Goal: Information Seeking & Learning: Learn about a topic

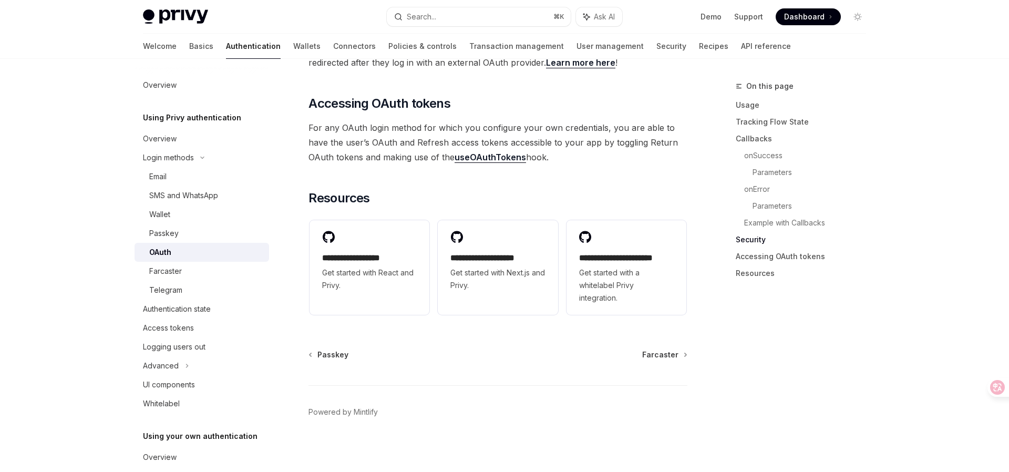
scroll to position [2305, 0]
click at [507, 267] on span "Get started with Next.js and Privy." at bounding box center [498, 279] width 95 height 25
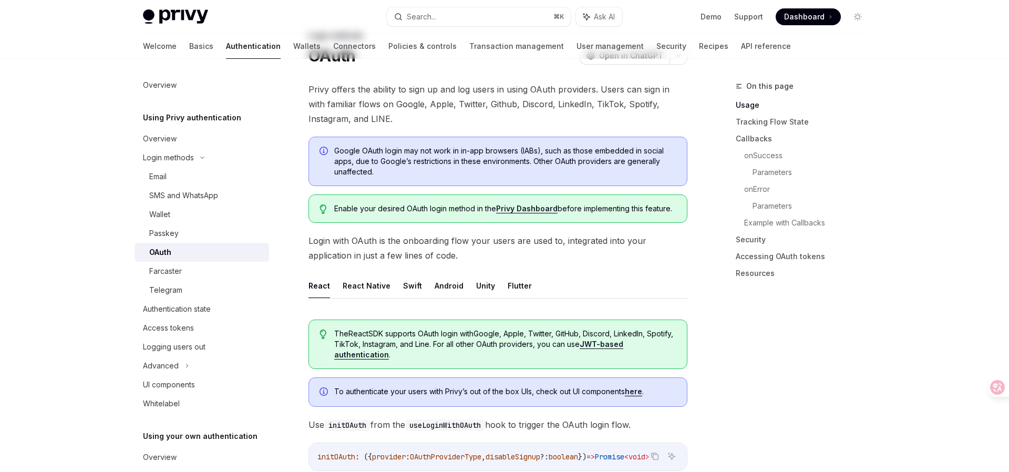
scroll to position [166, 0]
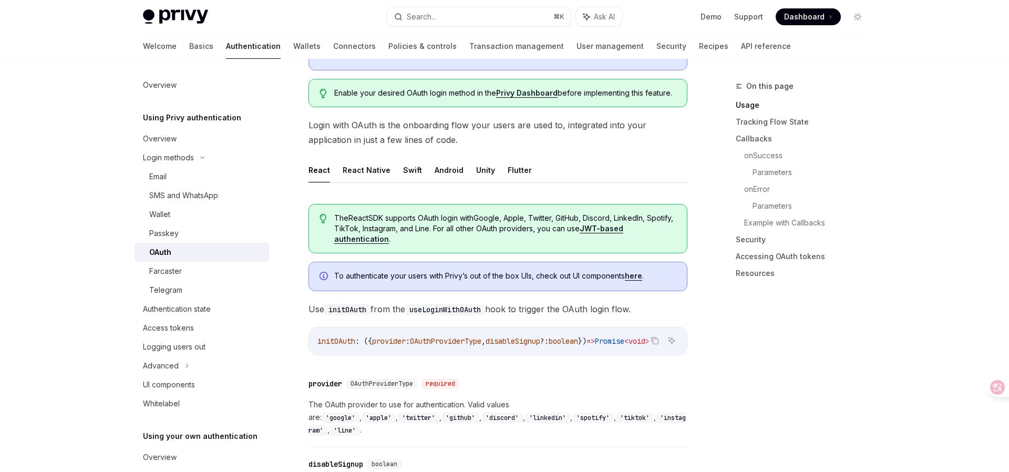
click at [995, 387] on icon at bounding box center [998, 387] width 11 height 11
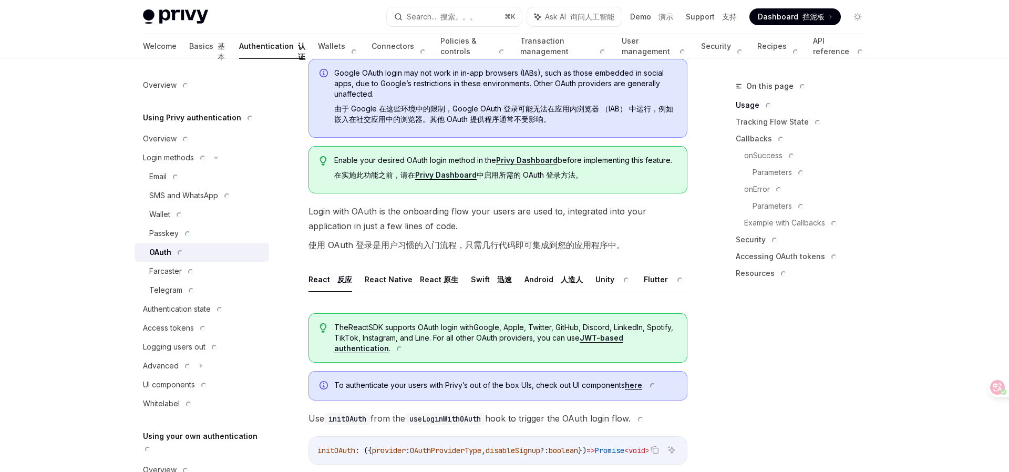
type textarea "*"
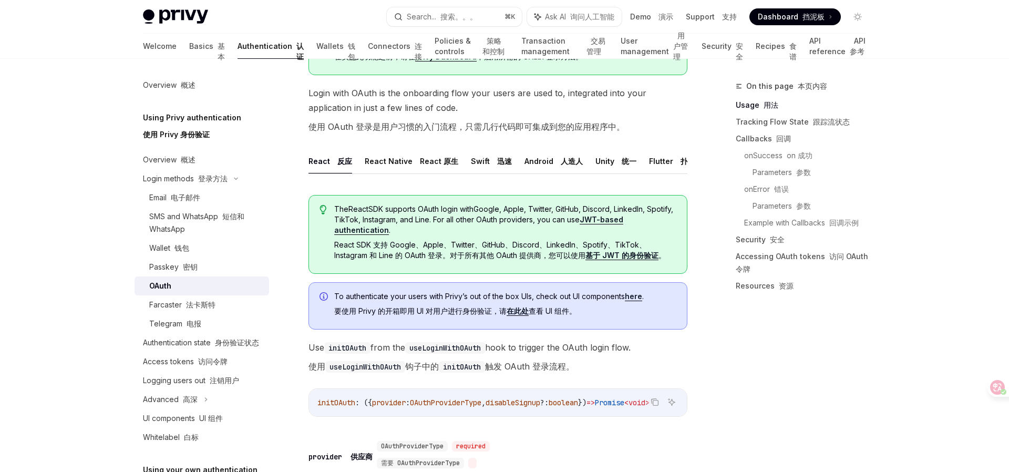
scroll to position [286, 0]
click at [517, 315] on span "To authenticate your users with [PERSON_NAME] out of the box UIs, check out UI …" at bounding box center [505, 304] width 342 height 29
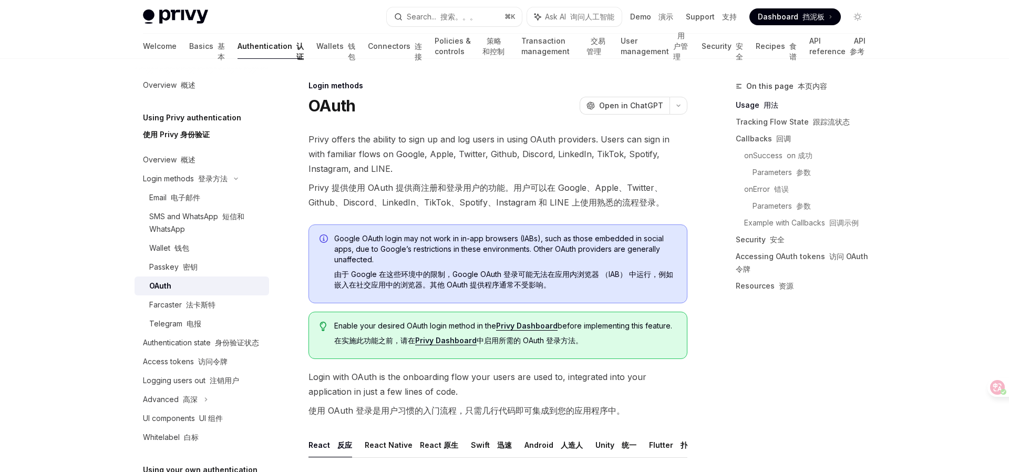
scroll to position [0, 0]
click at [189, 46] on link "Basics 基本" at bounding box center [207, 46] width 36 height 25
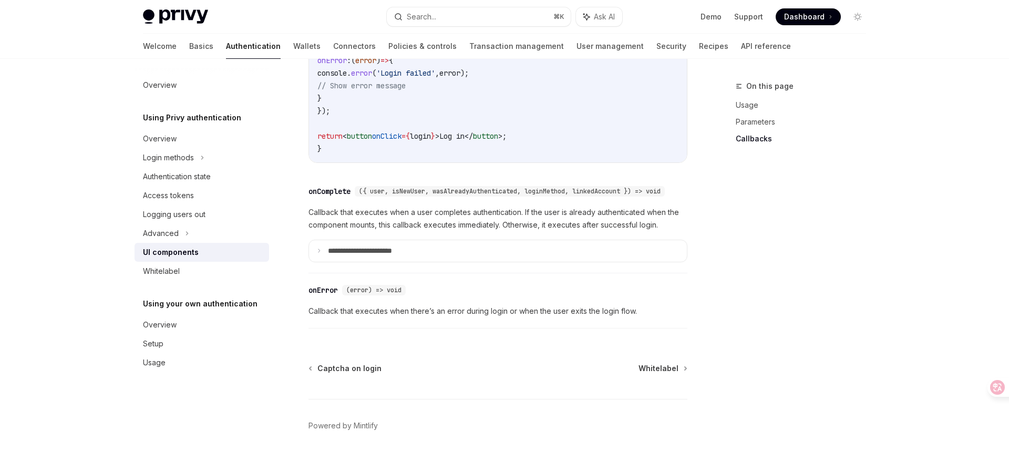
scroll to position [1534, 0]
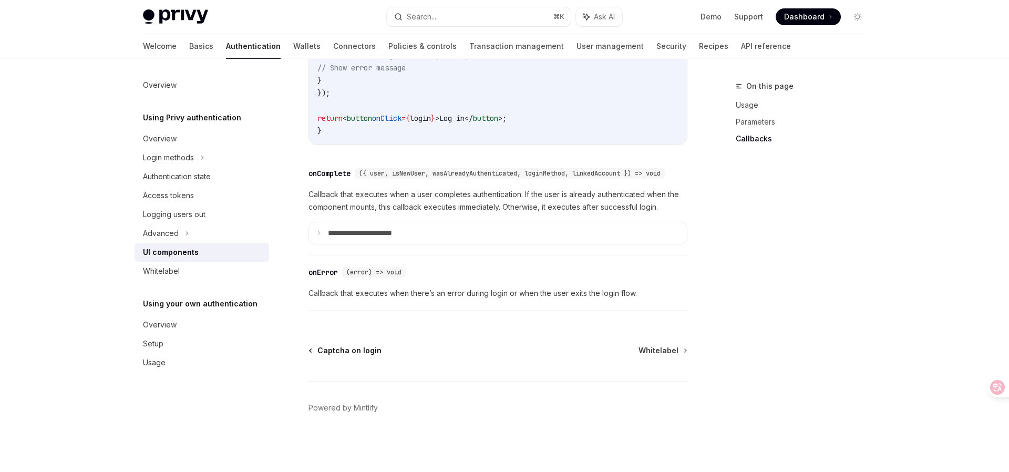
click at [358, 353] on span "Captcha on login" at bounding box center [350, 350] width 64 height 11
type textarea "*"
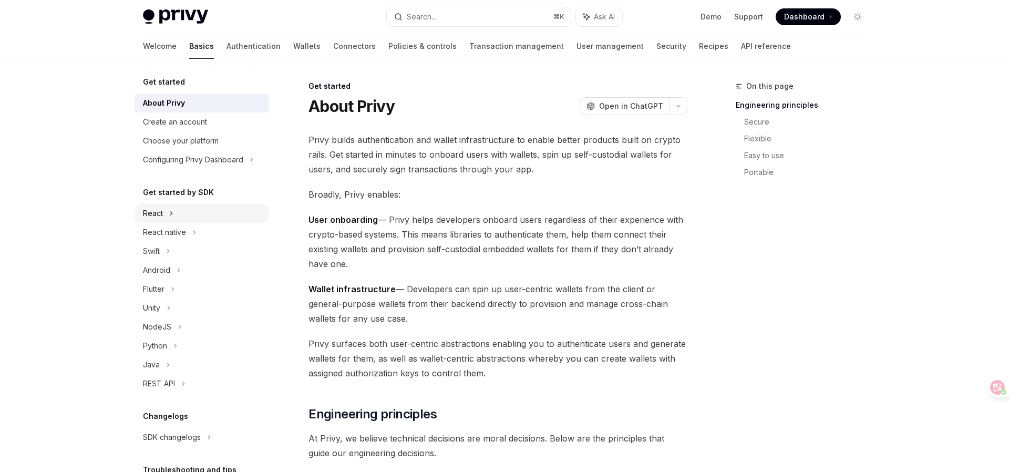
click at [168, 218] on div "React" at bounding box center [202, 213] width 135 height 19
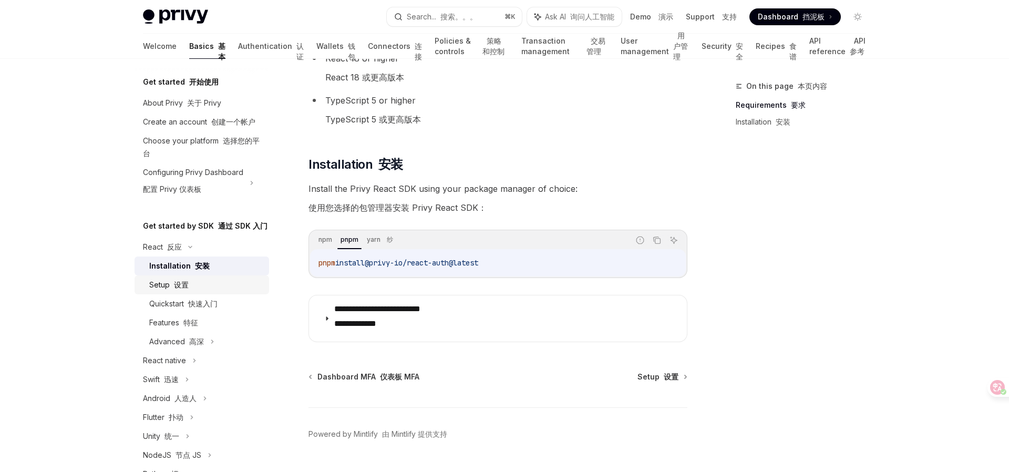
scroll to position [111, 0]
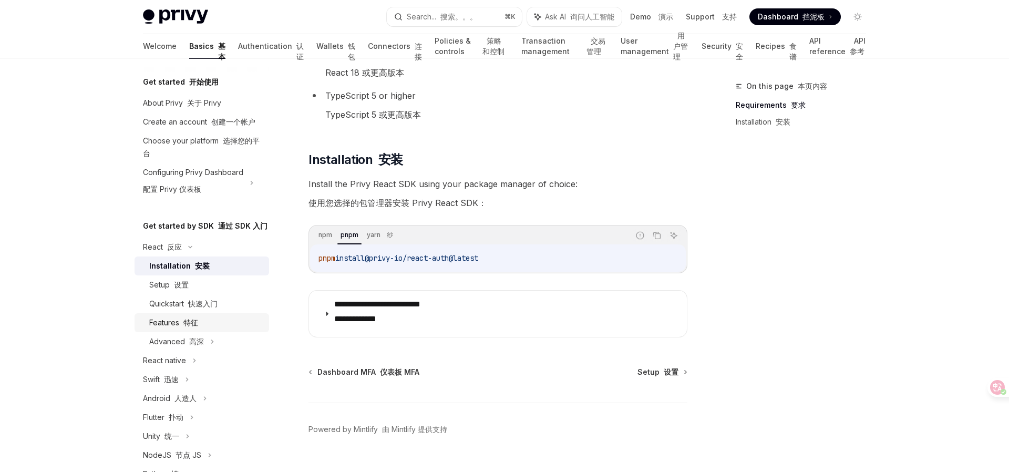
click at [166, 319] on div "Features 特征" at bounding box center [173, 323] width 49 height 13
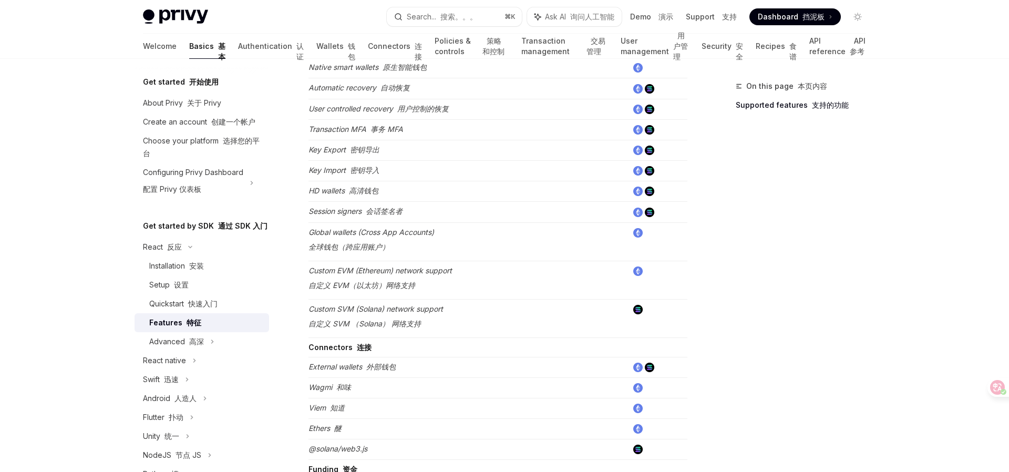
scroll to position [850, 0]
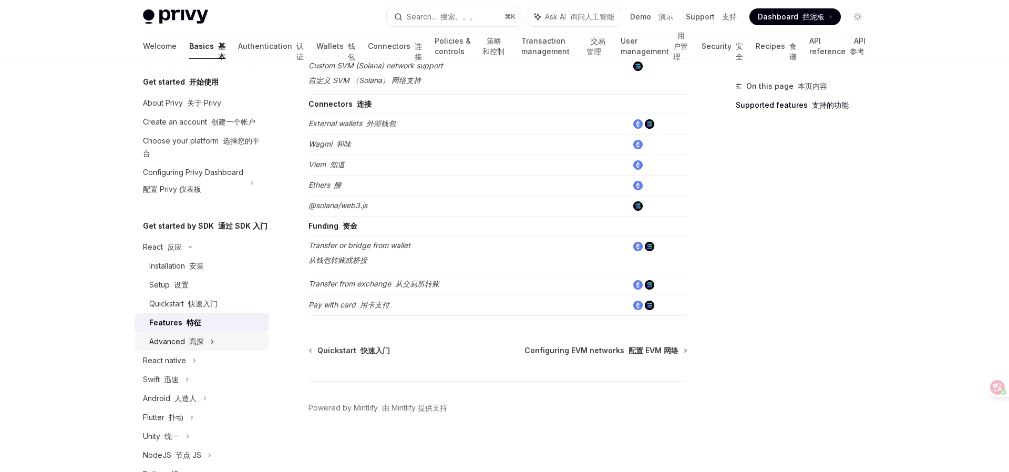
click at [181, 343] on div "Advanced 高深" at bounding box center [176, 341] width 55 height 13
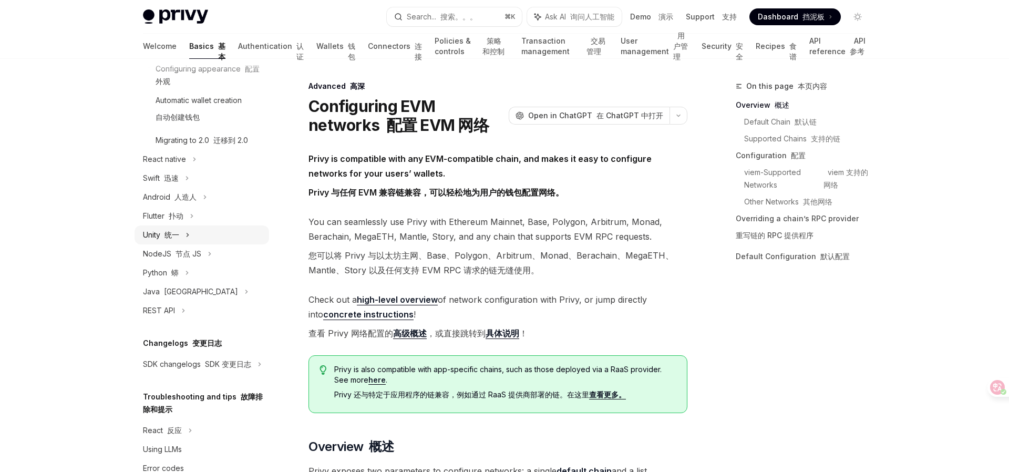
scroll to position [390, 0]
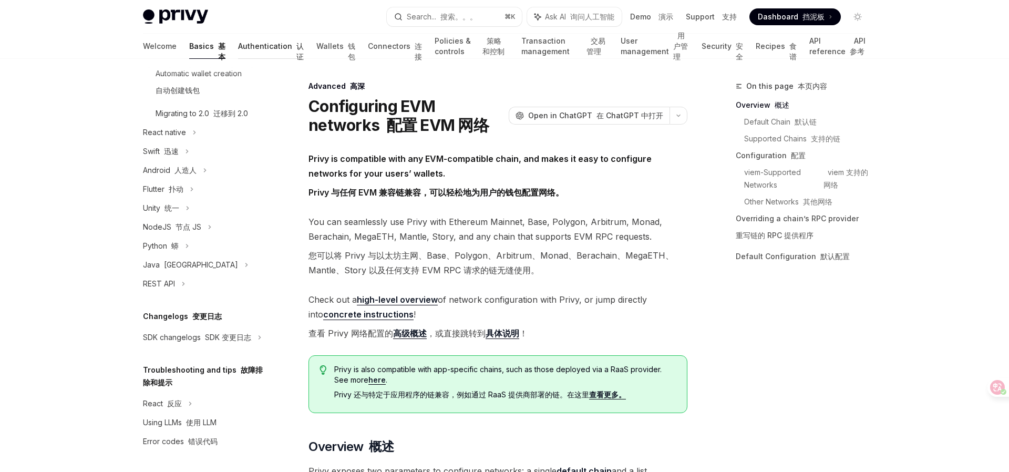
click at [238, 49] on link "Authentication 认证" at bounding box center [271, 46] width 66 height 25
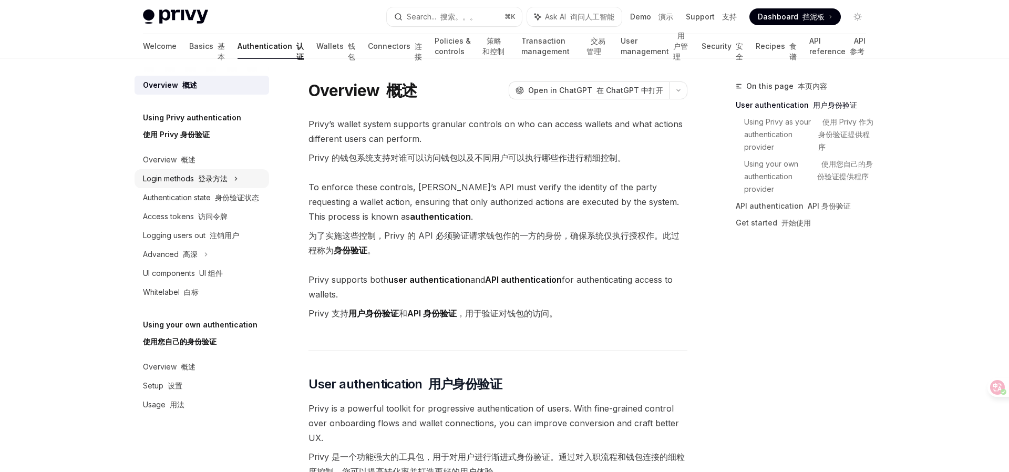
click at [210, 178] on font "登录方法" at bounding box center [212, 178] width 29 height 9
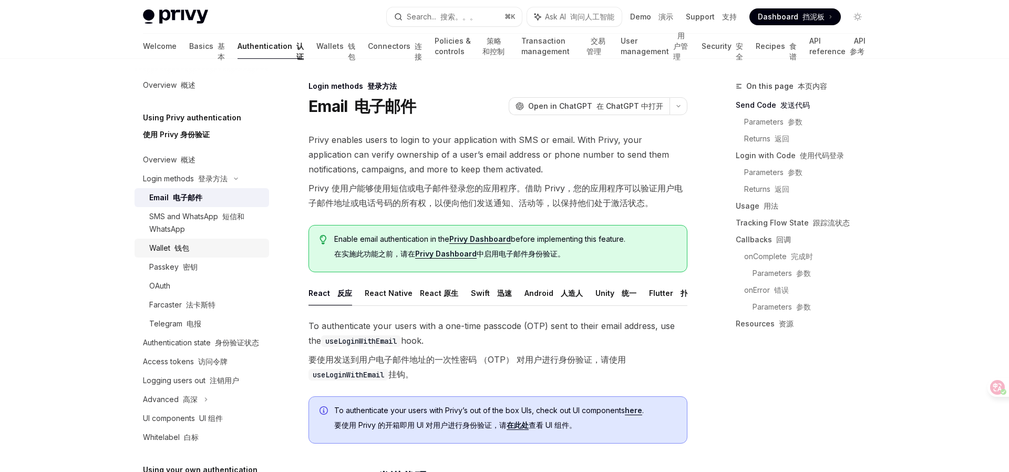
click at [179, 249] on font "钱包" at bounding box center [182, 247] width 15 height 9
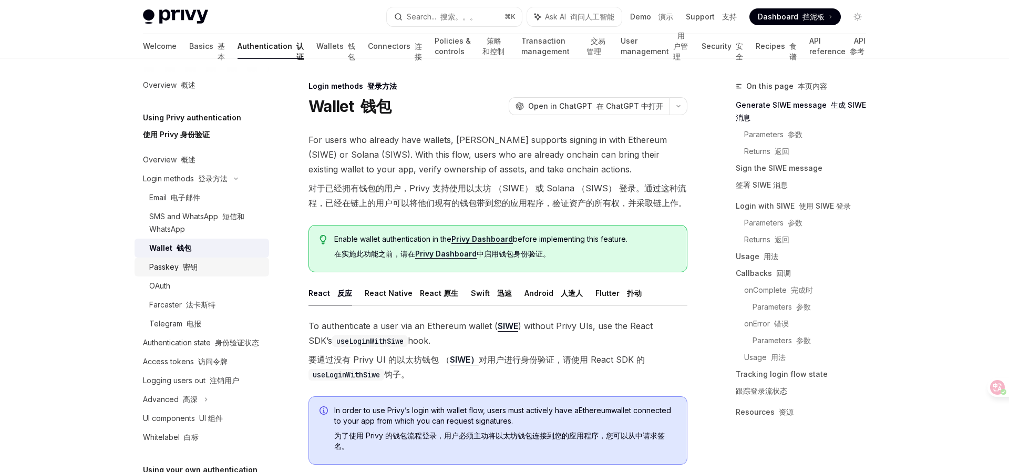
click at [179, 267] on font at bounding box center [181, 266] width 4 height 9
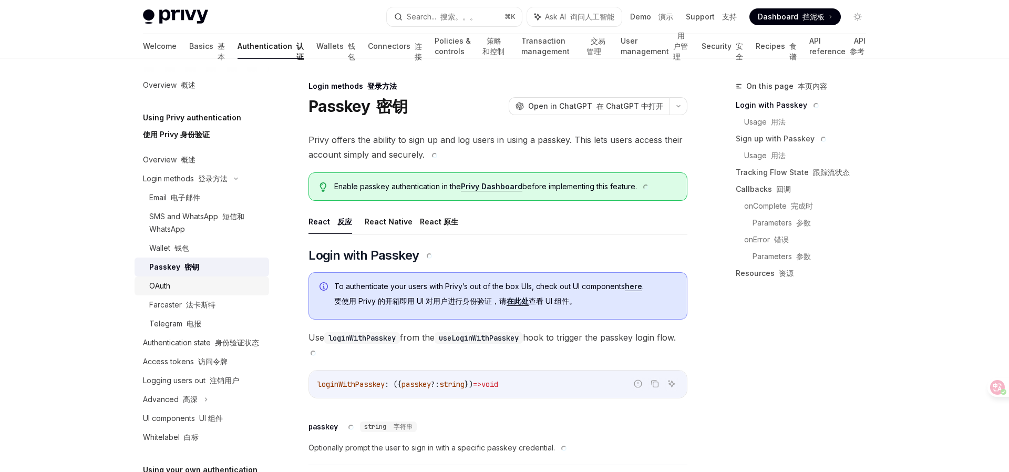
click at [169, 287] on div "OAuth" at bounding box center [159, 286] width 21 height 13
type textarea "*"
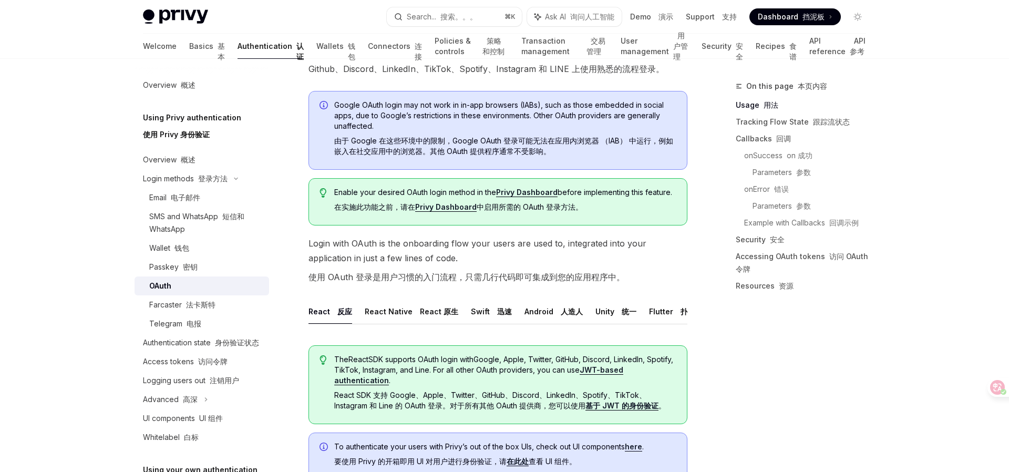
scroll to position [155, 0]
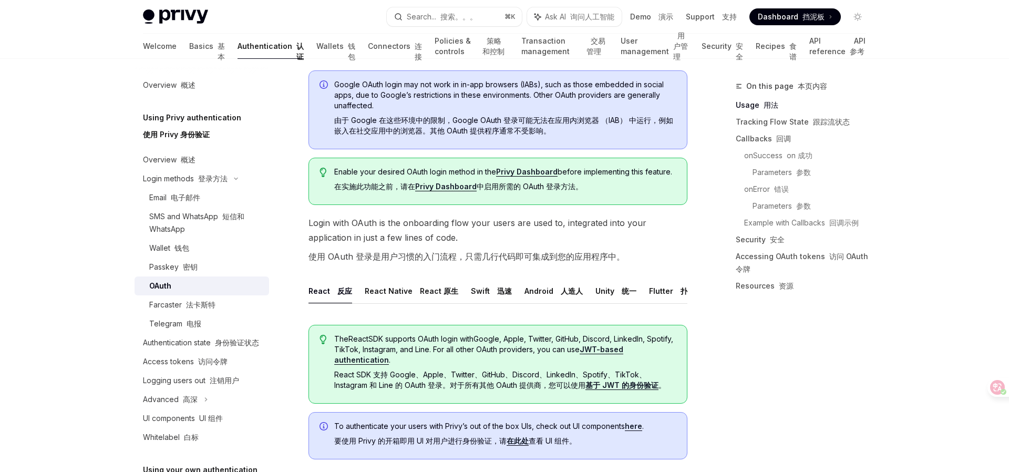
click at [446, 188] on link "Privy Dashboard" at bounding box center [446, 186] width 62 height 9
